Goal: Transaction & Acquisition: Subscribe to service/newsletter

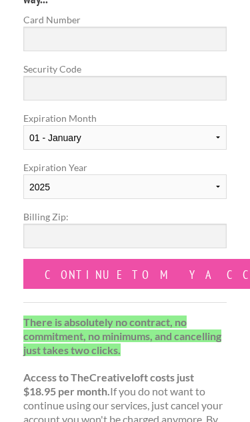
scroll to position [638, 0]
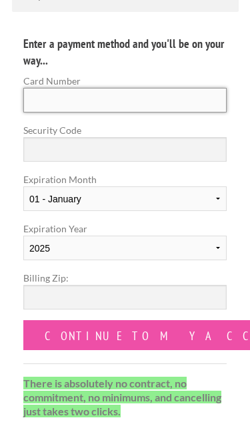
click at [187, 102] on input "Card Number" at bounding box center [124, 101] width 203 height 25
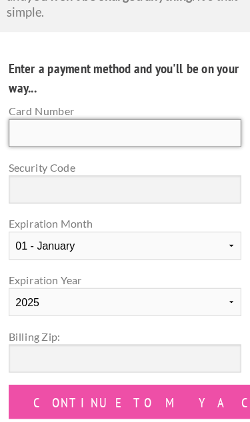
type input "39054172839083"
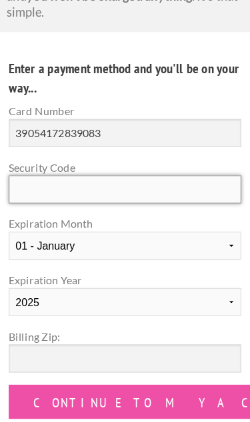
type input "352"
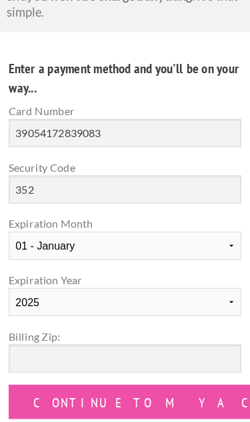
select select "10"
select select "2030"
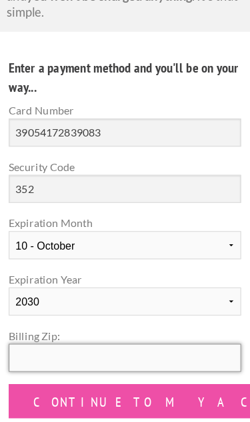
click at [140, 319] on input "Billing Zip:" at bounding box center [124, 313] width 203 height 25
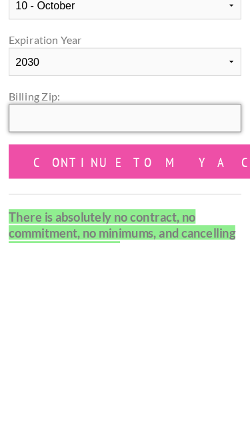
type input "77388"
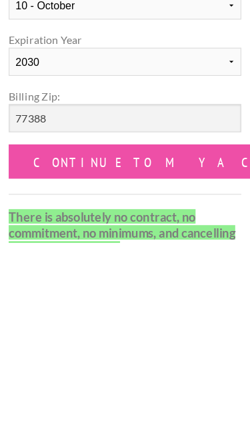
scroll to position [767, 0]
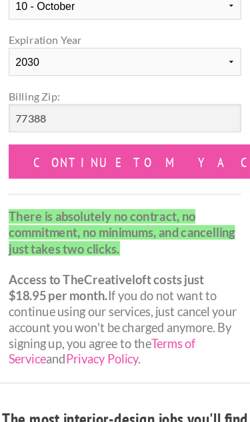
click at [147, 147] on input "Continue to my account" at bounding box center [171, 145] width 296 height 30
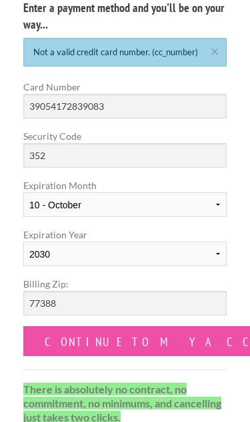
scroll to position [612, 0]
click at [168, 350] on input "Continue to my account" at bounding box center [171, 341] width 296 height 30
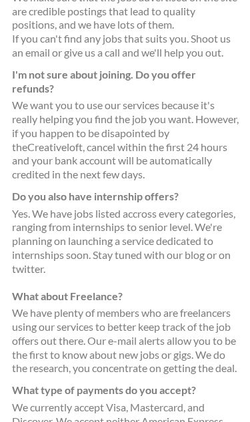
scroll to position [2155, 0]
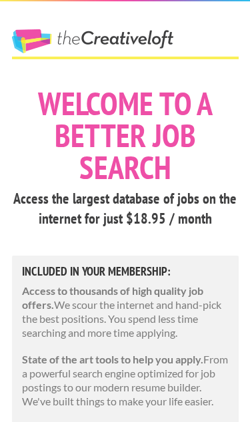
scroll to position [771, 16]
